Goal: Transaction & Acquisition: Purchase product/service

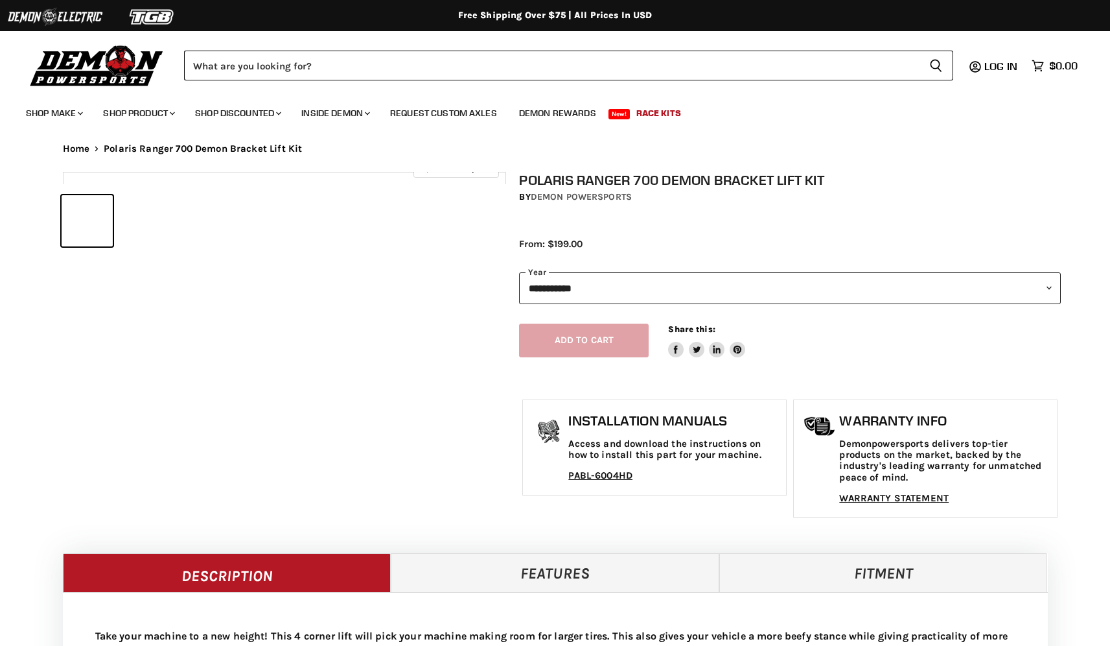
select select "******"
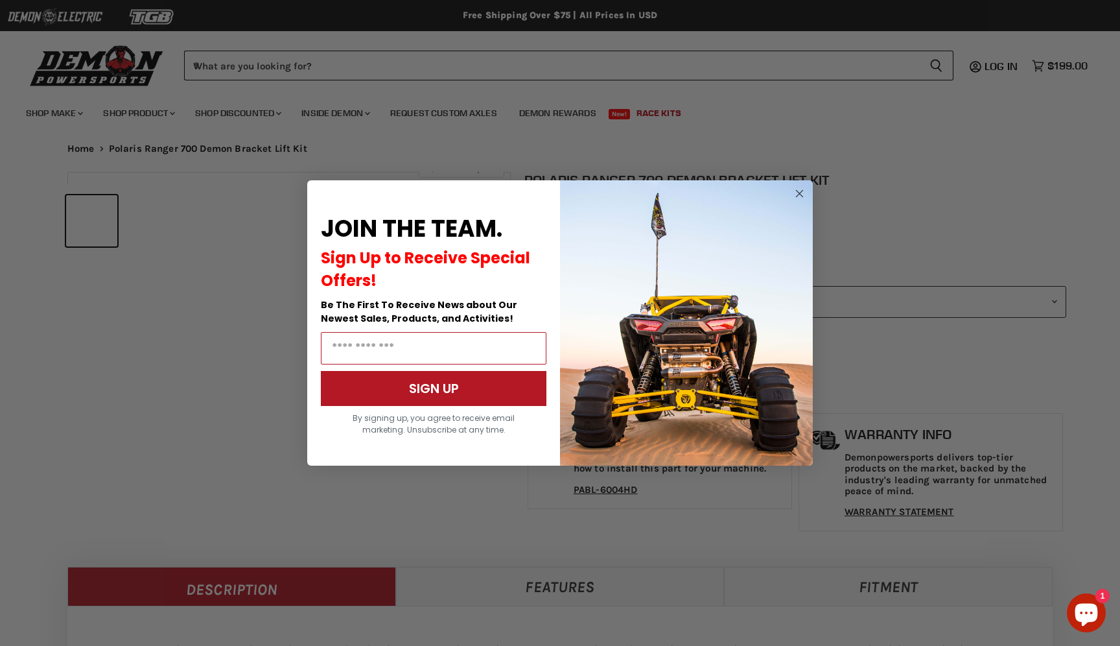
scroll to position [646, 0]
